Goal: Task Accomplishment & Management: Use online tool/utility

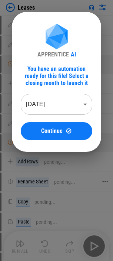
drag, startPoint x: 66, startPoint y: 134, endPoint x: 2, endPoint y: 184, distance: 81.6
click at [66, 134] on img at bounding box center [69, 131] width 6 height 6
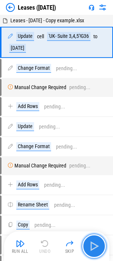
click at [91, 244] on img "button" at bounding box center [94, 246] width 12 height 12
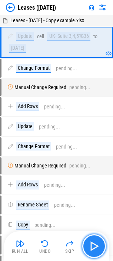
click at [91, 244] on img "button" at bounding box center [94, 246] width 12 height 12
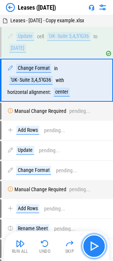
click at [92, 247] on img "button" at bounding box center [94, 246] width 12 height 12
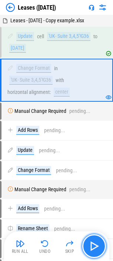
click at [88, 247] on button "button" at bounding box center [94, 246] width 24 height 24
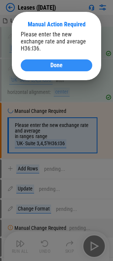
click at [52, 64] on span "Done" at bounding box center [56, 65] width 12 height 6
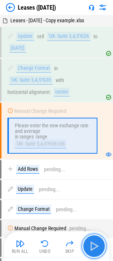
click at [89, 245] on img "button" at bounding box center [94, 246] width 12 height 12
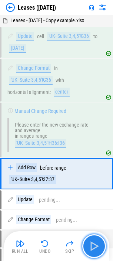
click at [89, 245] on img "button" at bounding box center [94, 246] width 12 height 12
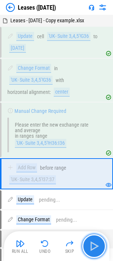
click at [89, 245] on img "button" at bounding box center [94, 246] width 12 height 12
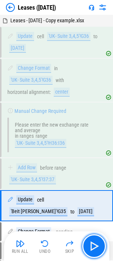
click at [89, 245] on img "button" at bounding box center [94, 246] width 12 height 12
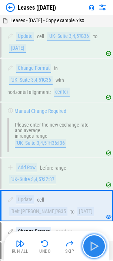
click at [90, 245] on img "button" at bounding box center [94, 246] width 12 height 12
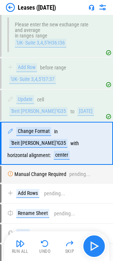
scroll to position [107, 0]
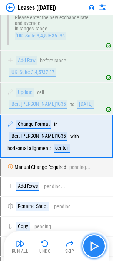
click at [90, 244] on img "button" at bounding box center [94, 246] width 12 height 12
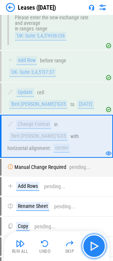
click at [90, 246] on img "button" at bounding box center [94, 246] width 12 height 12
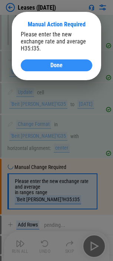
click at [60, 66] on span "Done" at bounding box center [56, 65] width 12 height 6
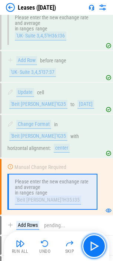
click at [90, 245] on img "button" at bounding box center [94, 246] width 12 height 12
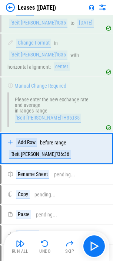
scroll to position [189, 0]
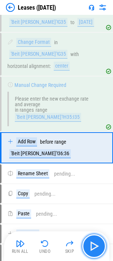
click at [91, 248] on img "button" at bounding box center [94, 246] width 12 height 12
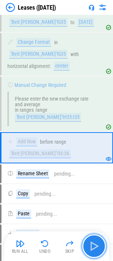
click at [91, 248] on img "button" at bounding box center [94, 246] width 12 height 12
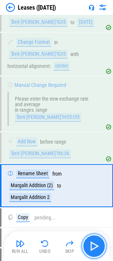
click at [91, 248] on img "button" at bounding box center [94, 246] width 12 height 12
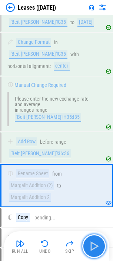
click at [91, 247] on img "button" at bounding box center [94, 246] width 12 height 12
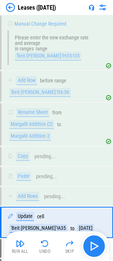
scroll to position [325, 0]
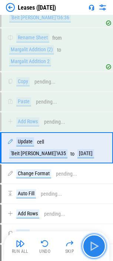
click at [91, 247] on img "button" at bounding box center [94, 246] width 12 height 12
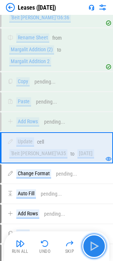
click at [90, 242] on img "button" at bounding box center [94, 246] width 12 height 12
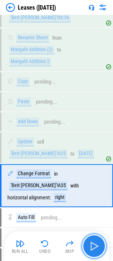
click at [89, 241] on img "button" at bounding box center [94, 246] width 12 height 12
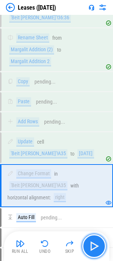
click at [90, 246] on img "button" at bounding box center [94, 246] width 12 height 12
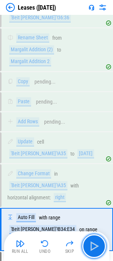
click at [95, 248] on img "button" at bounding box center [94, 246] width 12 height 12
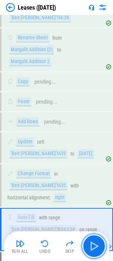
click at [95, 248] on img "button" at bounding box center [94, 246] width 12 height 12
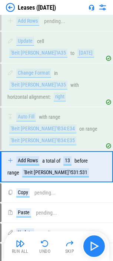
scroll to position [433, 0]
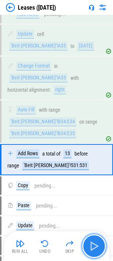
click at [91, 245] on img "button" at bounding box center [94, 246] width 12 height 12
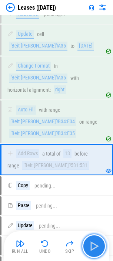
click at [88, 245] on button "button" at bounding box center [94, 246] width 24 height 24
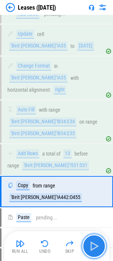
click at [92, 246] on img "button" at bounding box center [94, 246] width 12 height 12
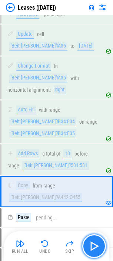
click at [91, 246] on img "button" at bounding box center [94, 246] width 12 height 12
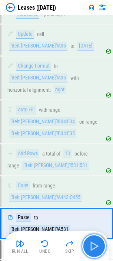
click at [91, 246] on img "button" at bounding box center [94, 246] width 12 height 12
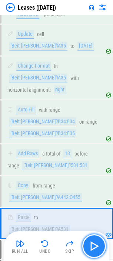
click at [94, 247] on img "button" at bounding box center [94, 246] width 12 height 12
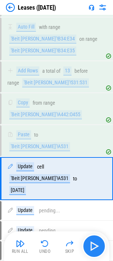
scroll to position [516, 0]
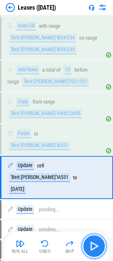
click at [93, 245] on img "button" at bounding box center [94, 246] width 12 height 12
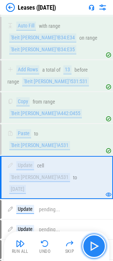
click at [93, 245] on img "button" at bounding box center [94, 246] width 12 height 12
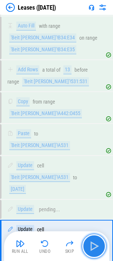
click at [92, 246] on img "button" at bounding box center [94, 246] width 12 height 12
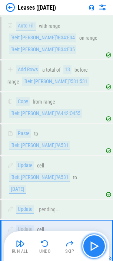
click at [89, 247] on img "button" at bounding box center [94, 246] width 12 height 12
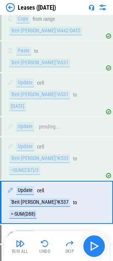
scroll to position [600, 0]
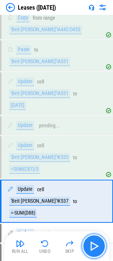
click at [89, 247] on img "button" at bounding box center [94, 246] width 12 height 12
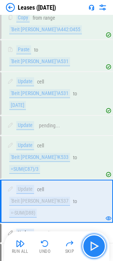
click at [89, 247] on img "button" at bounding box center [94, 246] width 12 height 12
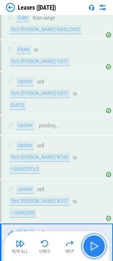
click at [89, 247] on img "button" at bounding box center [94, 246] width 12 height 12
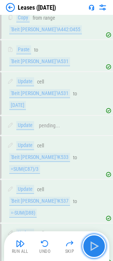
click at [89, 247] on img "button" at bounding box center [94, 246] width 12 height 12
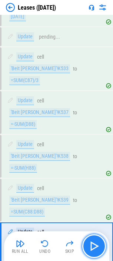
scroll to position [696, 0]
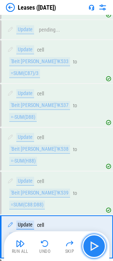
click at [89, 247] on img "button" at bounding box center [94, 246] width 12 height 12
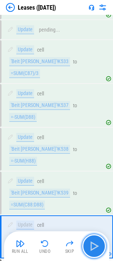
click at [89, 247] on img "button" at bounding box center [94, 246] width 12 height 12
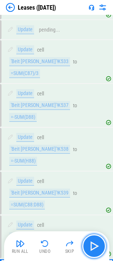
click at [89, 247] on img "button" at bounding box center [94, 246] width 12 height 12
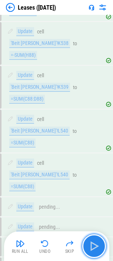
click at [89, 247] on img "button" at bounding box center [94, 246] width 12 height 12
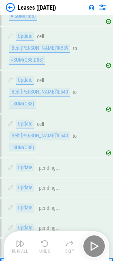
scroll to position [859, 0]
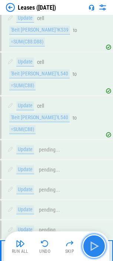
click at [89, 247] on img "button" at bounding box center [94, 246] width 12 height 12
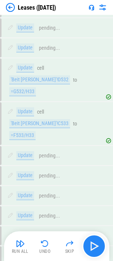
scroll to position [1064, 0]
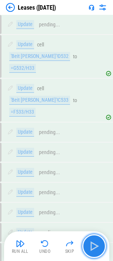
click at [93, 248] on img "button" at bounding box center [94, 246] width 12 height 12
click at [92, 246] on img "button" at bounding box center [94, 246] width 12 height 12
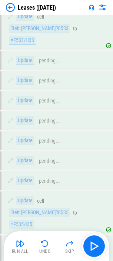
scroll to position [1138, 0]
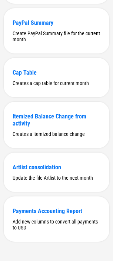
scroll to position [360, 0]
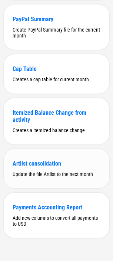
click at [47, 167] on div "Artlist consolidation Update the file Artlist to the next month" at bounding box center [57, 168] width 106 height 39
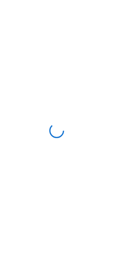
scroll to position [0, 0]
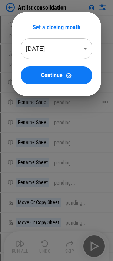
drag, startPoint x: 72, startPoint y: 78, endPoint x: 22, endPoint y: 103, distance: 56.2
click at [71, 78] on div "Continue" at bounding box center [57, 75] width 54 height 6
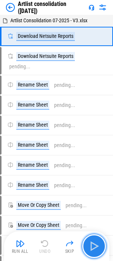
click at [92, 250] on img "button" at bounding box center [94, 246] width 12 height 12
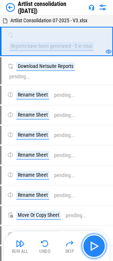
click at [92, 244] on img "button" at bounding box center [94, 246] width 12 height 12
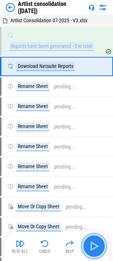
click at [91, 247] on img "button" at bounding box center [94, 246] width 12 height 12
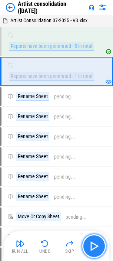
click at [96, 243] on img "button" at bounding box center [94, 246] width 12 height 12
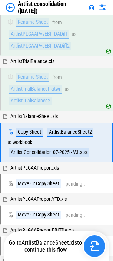
scroll to position [317, 0]
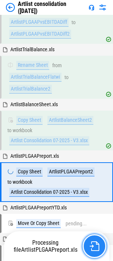
click at [95, 246] on img "button" at bounding box center [95, 246] width 10 height 10
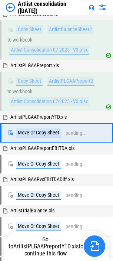
scroll to position [410, 0]
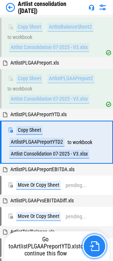
click at [95, 246] on img "button" at bounding box center [95, 246] width 10 height 10
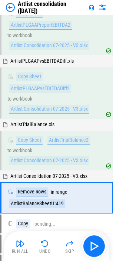
scroll to position [649, 0]
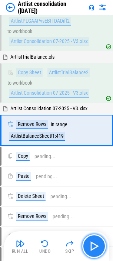
click at [94, 244] on img "button" at bounding box center [94, 246] width 12 height 12
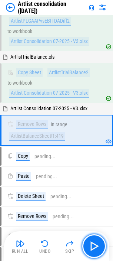
click at [92, 246] on img "button" at bounding box center [94, 246] width 12 height 12
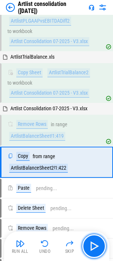
click at [92, 246] on img "button" at bounding box center [94, 246] width 12 height 12
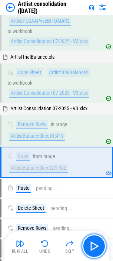
click at [92, 246] on img "button" at bounding box center [94, 246] width 12 height 12
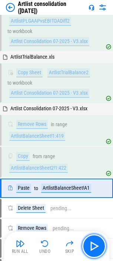
click at [92, 246] on img "button" at bounding box center [94, 246] width 12 height 12
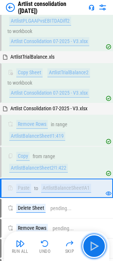
click at [92, 246] on img "button" at bounding box center [94, 246] width 12 height 12
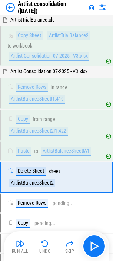
scroll to position [733, 0]
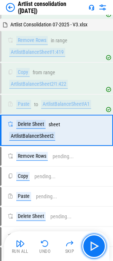
click at [92, 246] on img "button" at bounding box center [94, 246] width 12 height 12
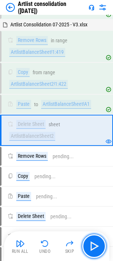
click at [92, 246] on img "button" at bounding box center [94, 246] width 12 height 12
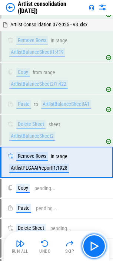
click at [92, 246] on img "button" at bounding box center [94, 246] width 12 height 12
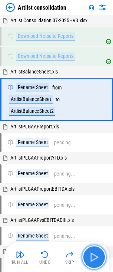
click at [91, 257] on img "button" at bounding box center [94, 257] width 12 height 12
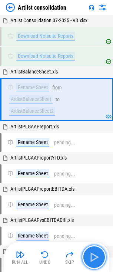
click at [92, 258] on img "button" at bounding box center [94, 257] width 12 height 12
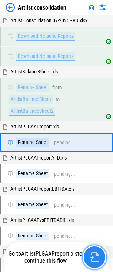
click at [94, 257] on img "button" at bounding box center [95, 257] width 10 height 10
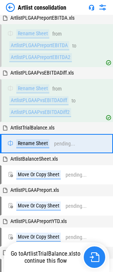
scroll to position [226, 0]
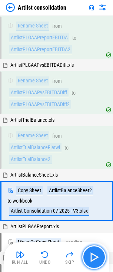
click at [95, 257] on img "button" at bounding box center [94, 257] width 12 height 12
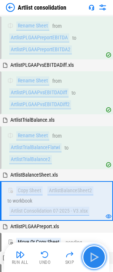
click at [95, 257] on img "button" at bounding box center [94, 257] width 12 height 12
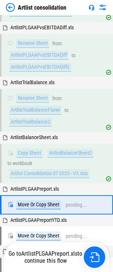
scroll to position [333, 0]
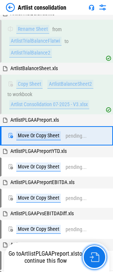
click at [95, 257] on img "button" at bounding box center [95, 257] width 10 height 10
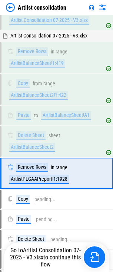
scroll to position [739, 0]
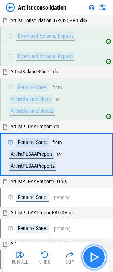
click at [94, 257] on img "button" at bounding box center [94, 257] width 12 height 12
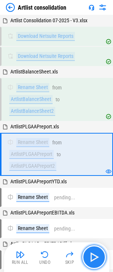
click at [94, 257] on img "button" at bounding box center [94, 257] width 12 height 12
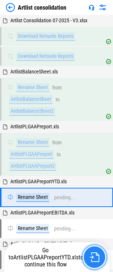
click at [95, 257] on img "button" at bounding box center [95, 257] width 10 height 10
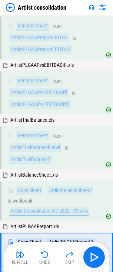
scroll to position [333, 0]
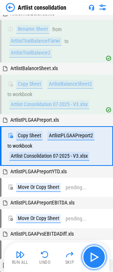
click at [95, 257] on img "button" at bounding box center [94, 257] width 12 height 12
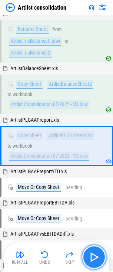
click at [95, 257] on img "button" at bounding box center [94, 257] width 12 height 12
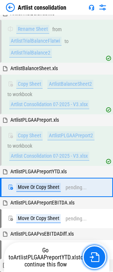
click at [95, 257] on img "button" at bounding box center [95, 257] width 10 height 10
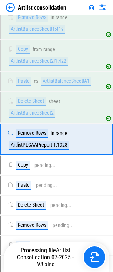
scroll to position [739, 0]
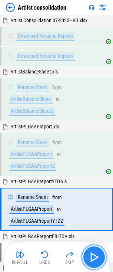
drag, startPoint x: 0, startPoint y: 0, endPoint x: 95, endPoint y: 257, distance: 274.2
click at [95, 257] on img "button" at bounding box center [94, 257] width 12 height 12
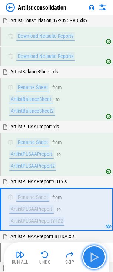
click at [95, 257] on img "button" at bounding box center [94, 257] width 12 height 12
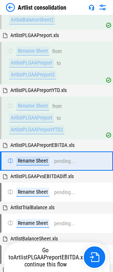
scroll to position [116, 0]
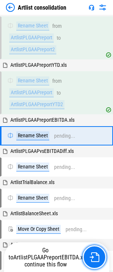
click at [95, 257] on img "button" at bounding box center [95, 257] width 10 height 10
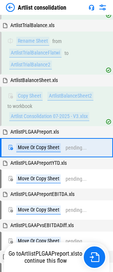
scroll to position [333, 0]
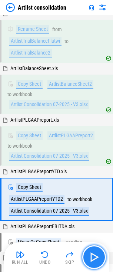
click at [95, 257] on img "button" at bounding box center [94, 257] width 12 height 12
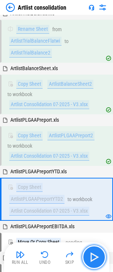
click at [95, 257] on img "button" at bounding box center [94, 257] width 12 height 12
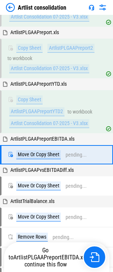
scroll to position [439, 0]
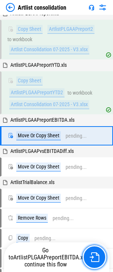
click at [95, 257] on img "button" at bounding box center [95, 257] width 10 height 10
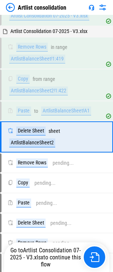
scroll to position [707, 0]
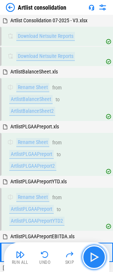
click at [95, 257] on img "button" at bounding box center [94, 257] width 12 height 12
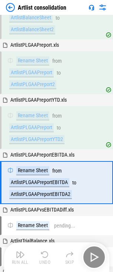
scroll to position [99, 0]
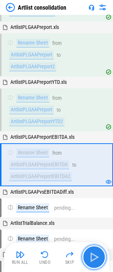
click at [95, 257] on img "button" at bounding box center [94, 257] width 12 height 12
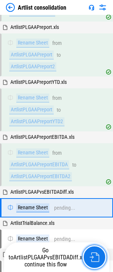
click at [95, 257] on img "button" at bounding box center [95, 257] width 10 height 10
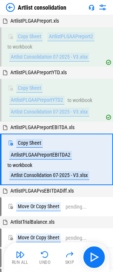
scroll to position [439, 0]
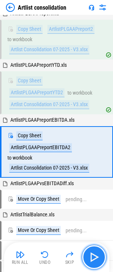
click at [95, 257] on img "button" at bounding box center [94, 257] width 12 height 12
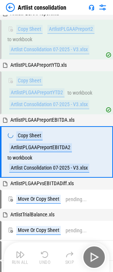
click at [95, 257] on div "Run All Undo Skip" at bounding box center [58, 257] width 98 height 24
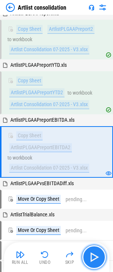
click at [95, 257] on img "button" at bounding box center [94, 257] width 12 height 12
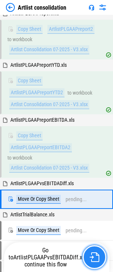
click at [95, 257] on img "button" at bounding box center [95, 257] width 10 height 10
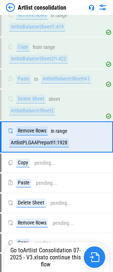
scroll to position [739, 0]
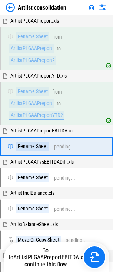
scroll to position [116, 0]
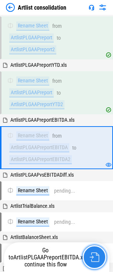
click at [95, 257] on img "button" at bounding box center [95, 257] width 10 height 10
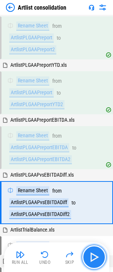
click at [95, 257] on img "button" at bounding box center [94, 257] width 12 height 12
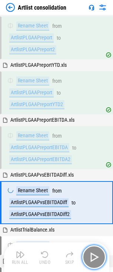
click at [95, 257] on img "button" at bounding box center [94, 257] width 12 height 12
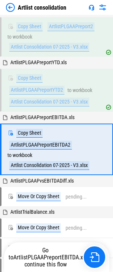
scroll to position [455, 0]
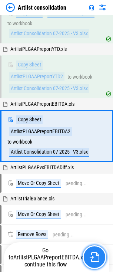
click at [95, 257] on img "button" at bounding box center [95, 257] width 10 height 10
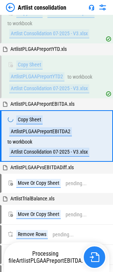
click at [95, 257] on img "button" at bounding box center [95, 257] width 10 height 10
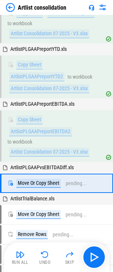
click at [95, 257] on img "button" at bounding box center [94, 257] width 12 height 12
click at [95, 257] on div "Run All Undo Skip" at bounding box center [58, 257] width 98 height 24
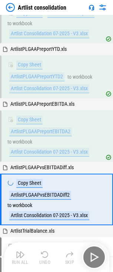
click at [95, 257] on div "Run All Undo Skip" at bounding box center [58, 257] width 98 height 24
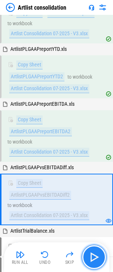
click at [94, 254] on img "button" at bounding box center [94, 257] width 12 height 12
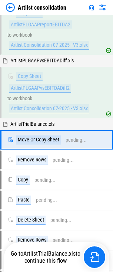
scroll to position [566, 0]
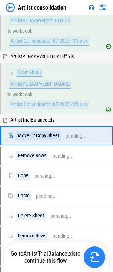
click at [94, 255] on img "button" at bounding box center [95, 257] width 10 height 10
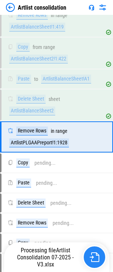
scroll to position [739, 0]
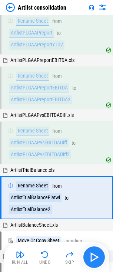
scroll to position [226, 0]
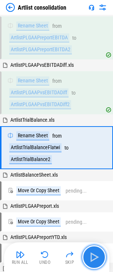
click at [95, 257] on img "button" at bounding box center [94, 257] width 12 height 12
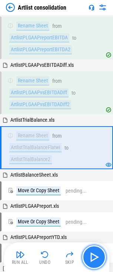
click at [95, 257] on img "button" at bounding box center [94, 257] width 12 height 12
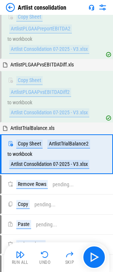
scroll to position [566, 0]
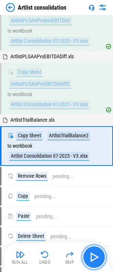
click at [94, 255] on img "button" at bounding box center [94, 257] width 12 height 12
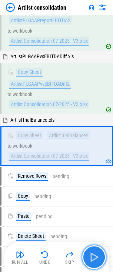
click at [94, 255] on img "button" at bounding box center [94, 257] width 12 height 12
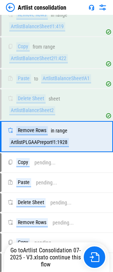
scroll to position [739, 0]
